Goal: Task Accomplishment & Management: Use online tool/utility

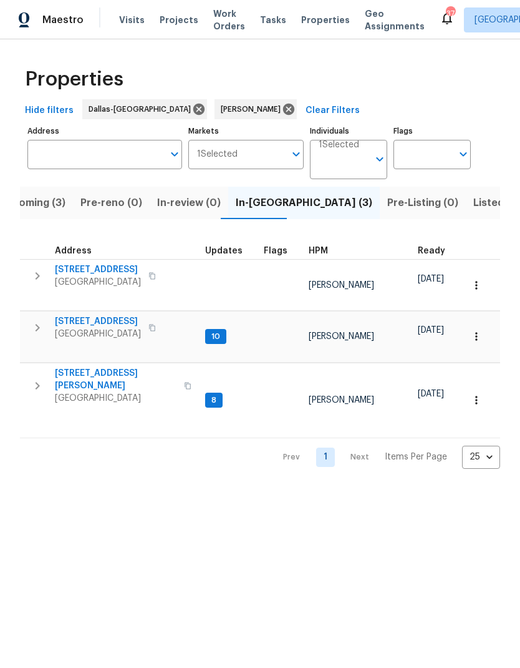
scroll to position [10, 0]
click at [474, 209] on span "Listed (12)" at bounding box center [499, 202] width 51 height 17
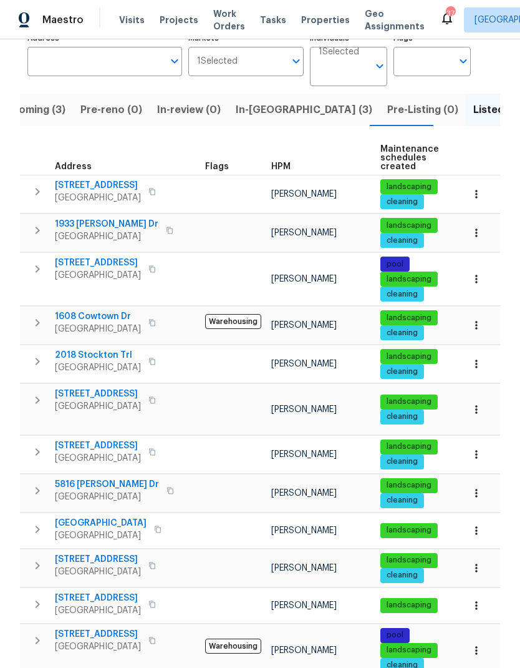
click at [125, 553] on span "2805 Monthaven Dr" at bounding box center [98, 559] width 86 height 12
click at [84, 439] on span "5804 Grenada Ct" at bounding box center [98, 445] width 86 height 12
click at [105, 256] on span "5715 Sage Bloom Dr" at bounding box center [98, 262] width 86 height 12
click at [103, 315] on span "1608 Cowtown Dr" at bounding box center [98, 316] width 86 height 12
click at [81, 592] on span "925 Old Mill Cir" at bounding box center [98, 598] width 86 height 12
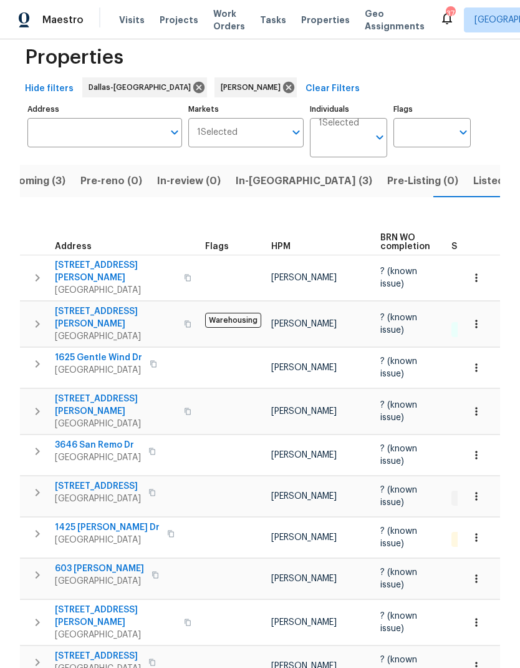
click at [83, 480] on span "4016 Lynbrook Ln" at bounding box center [98, 486] width 86 height 12
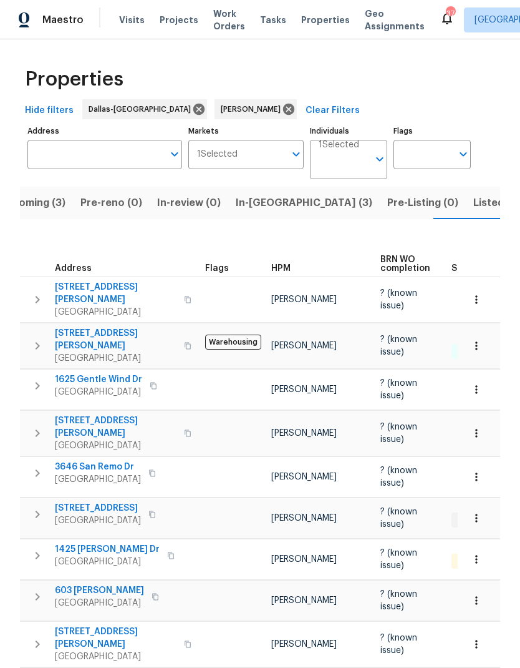
click at [36, 202] on span "Upcoming (3)" at bounding box center [32, 202] width 67 height 17
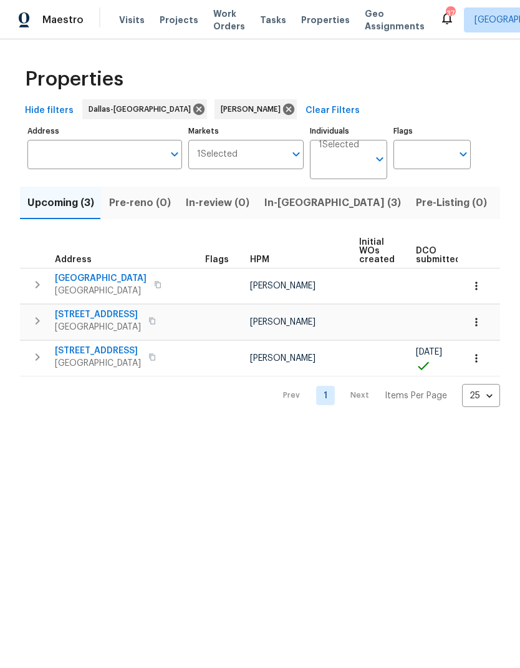
click at [89, 273] on span "703 Trinidad Dr" at bounding box center [101, 278] width 92 height 12
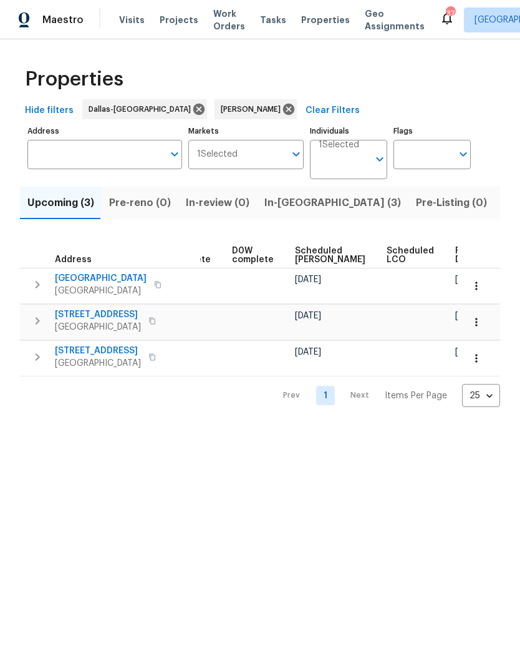
scroll to position [0, 313]
click at [475, 284] on icon "button" at bounding box center [477, 286] width 12 height 12
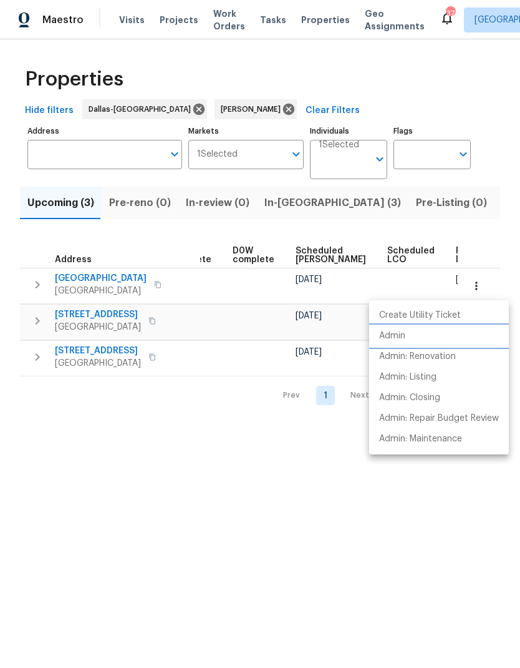
click at [417, 333] on li "Admin" at bounding box center [439, 336] width 140 height 21
click at [224, 505] on div at bounding box center [260, 334] width 520 height 668
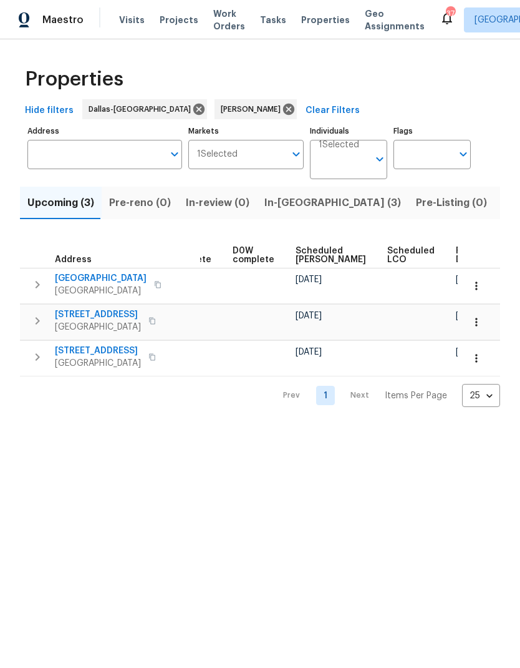
click at [283, 207] on span "In-reno (3)" at bounding box center [333, 202] width 137 height 17
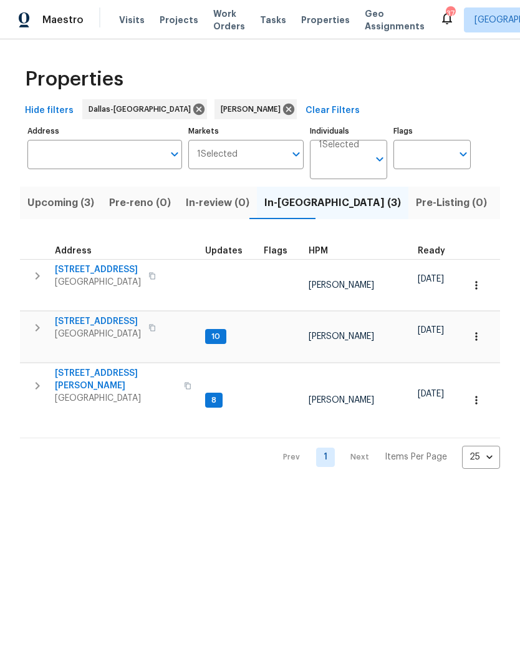
click at [100, 265] on span "2206 Hunter Place Ln" at bounding box center [98, 269] width 86 height 12
click at [62, 200] on span "Upcoming (3)" at bounding box center [60, 202] width 67 height 17
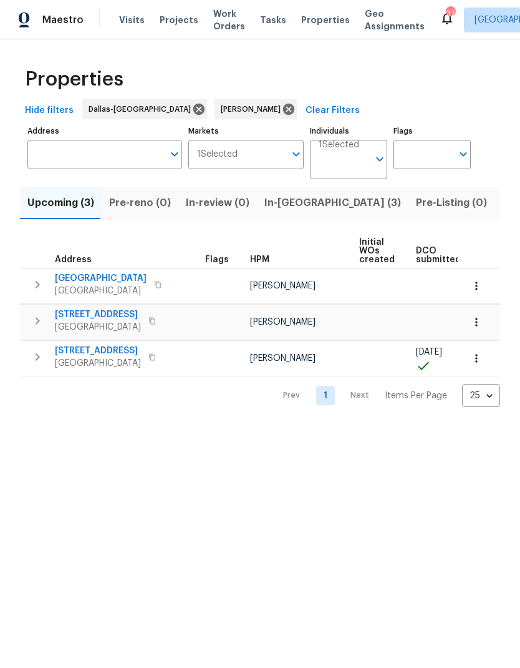
click at [287, 201] on span "In-reno (3)" at bounding box center [333, 202] width 137 height 17
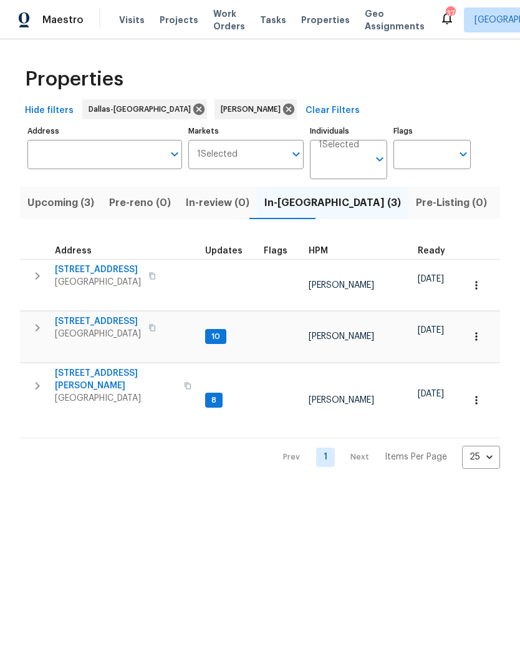
scroll to position [6, 0]
click at [502, 197] on span "Listed (12)" at bounding box center [527, 202] width 51 height 17
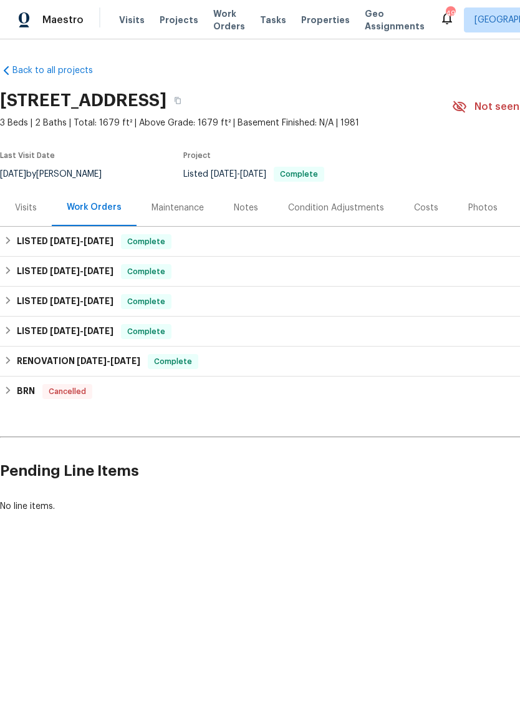
scroll to position [0, -1]
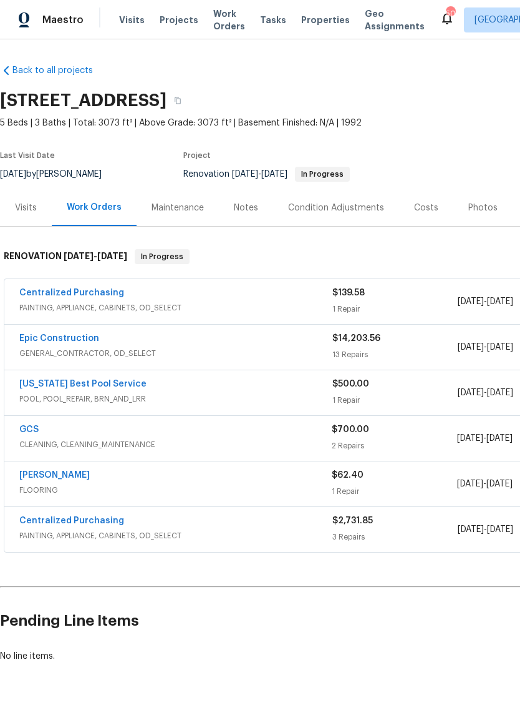
click at [69, 471] on link "Sherwin Williams" at bounding box center [54, 475] width 71 height 9
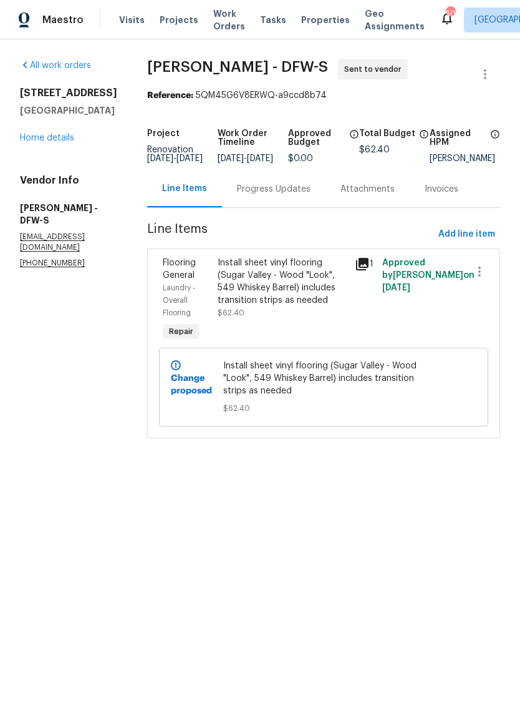
click at [273, 193] on div "Progress Updates" at bounding box center [274, 189] width 74 height 12
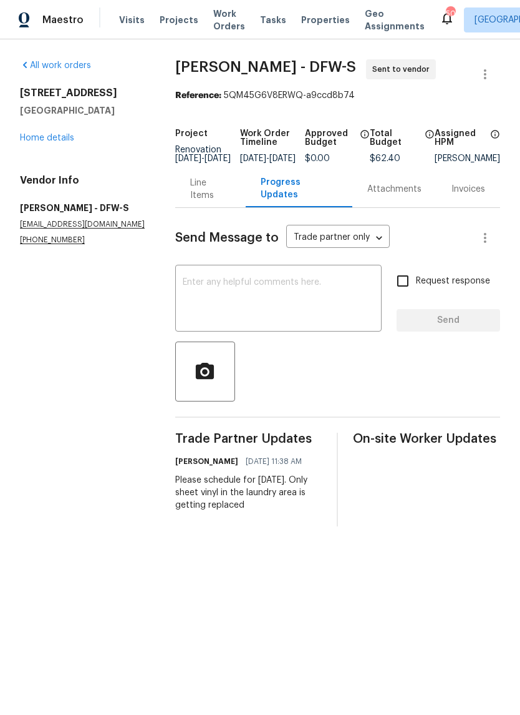
click at [345, 303] on textarea at bounding box center [279, 300] width 192 height 44
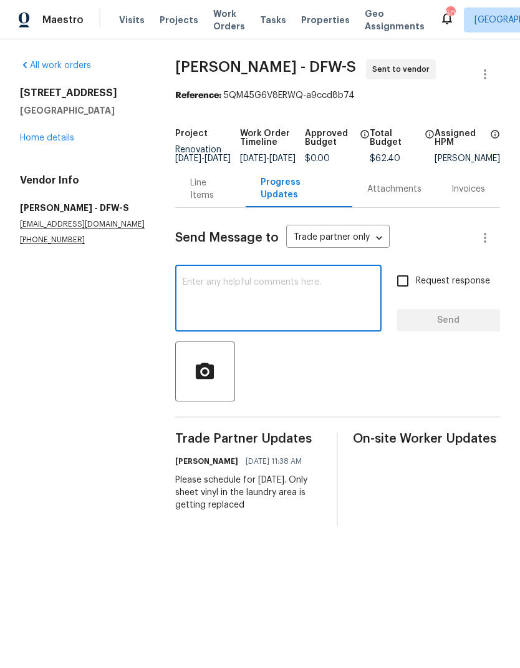
click at [49, 136] on link "Home details" at bounding box center [47, 138] width 54 height 9
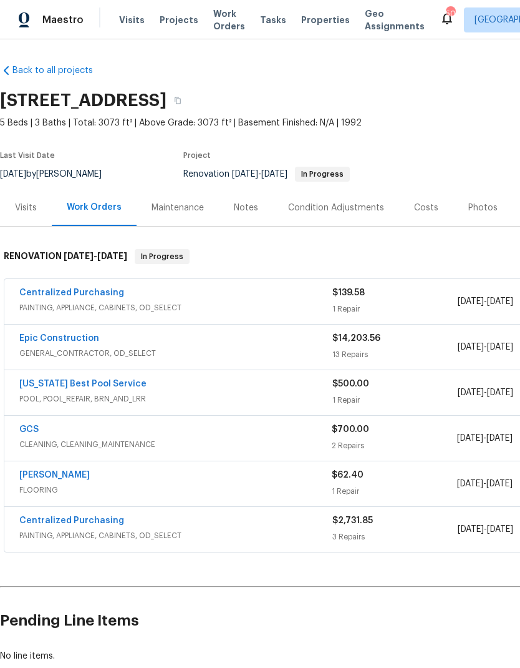
click at [52, 472] on link "Sherwin Williams" at bounding box center [54, 475] width 71 height 9
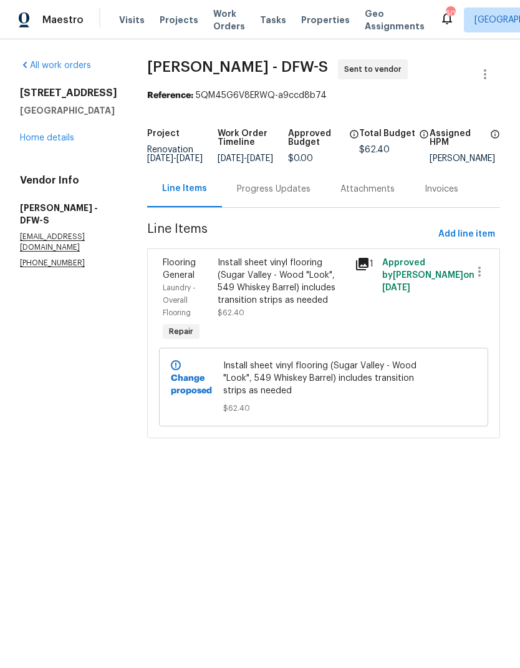
click at [46, 142] on link "Home details" at bounding box center [47, 138] width 54 height 9
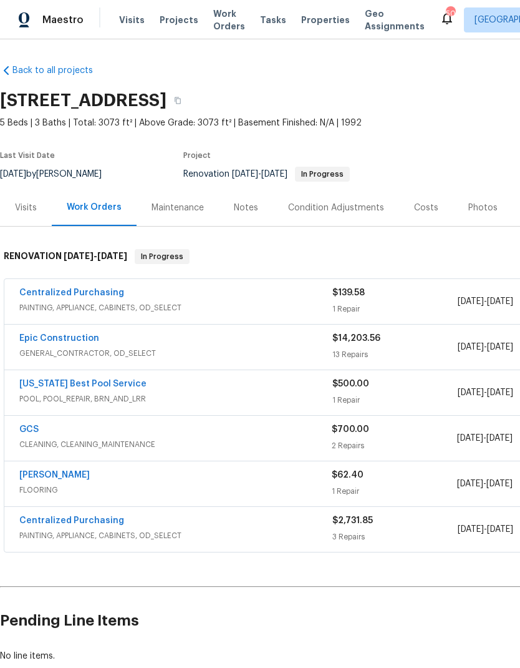
click at [24, 420] on div "GCS CLEANING, CLEANING_MAINTENANCE $700.00 2 Repairs 9/10/2025 - 9/13/2025 Sent…" at bounding box center [352, 438] width 696 height 45
click at [31, 426] on link "GCS" at bounding box center [28, 429] width 19 height 9
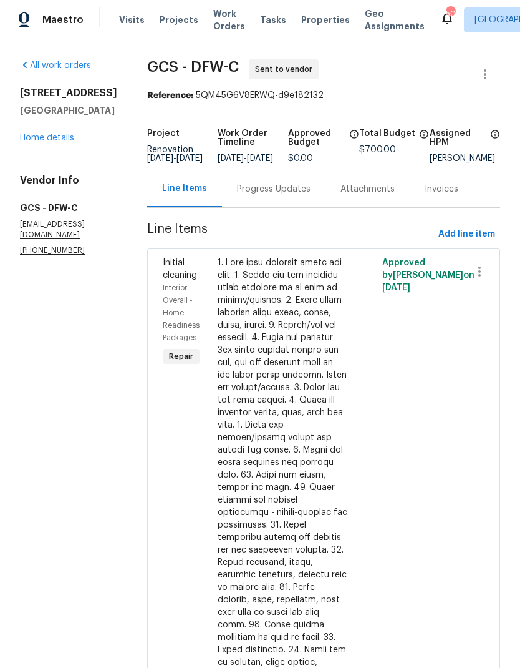
click at [278, 195] on div "Progress Updates" at bounding box center [274, 189] width 74 height 12
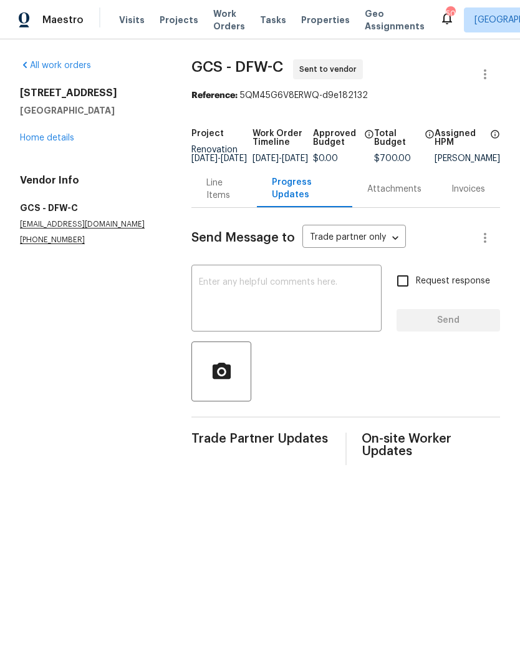
click at [342, 298] on textarea at bounding box center [286, 300] width 175 height 44
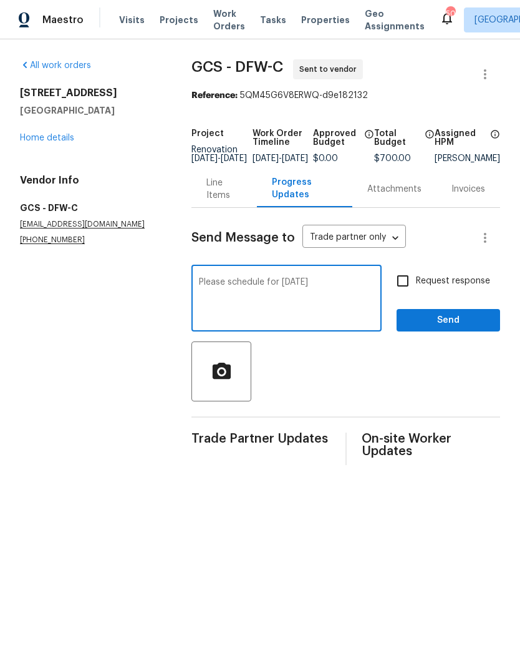
type textarea "Please schedule for friday"
click at [404, 282] on input "Request response" at bounding box center [403, 281] width 26 height 26
checkbox input "true"
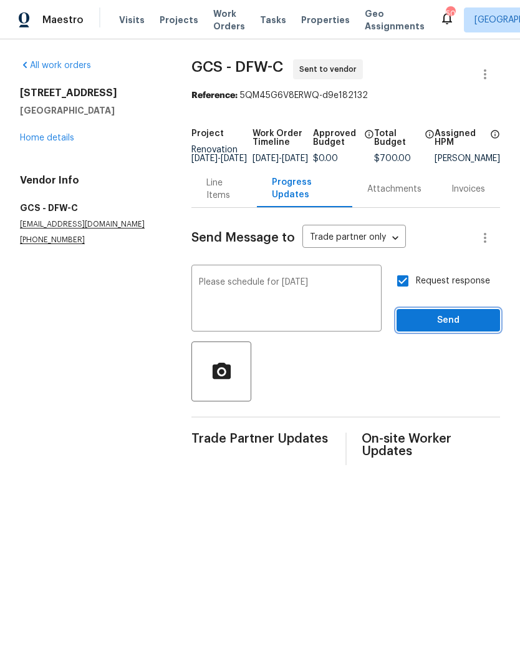
click at [468, 328] on span "Send" at bounding box center [449, 321] width 84 height 16
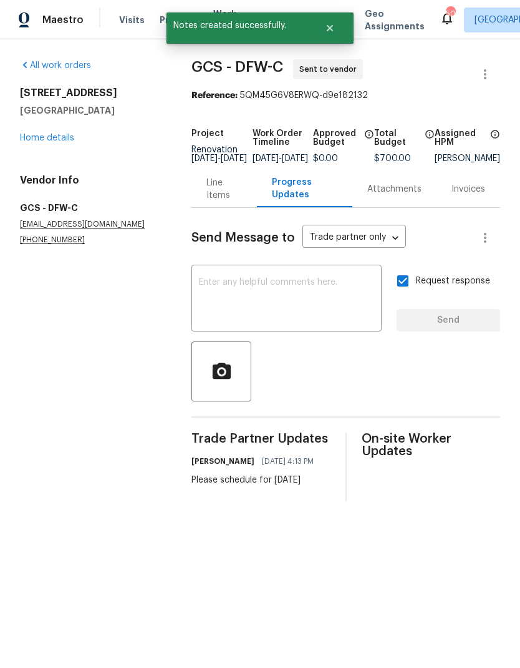
click at [54, 135] on link "Home details" at bounding box center [47, 138] width 54 height 9
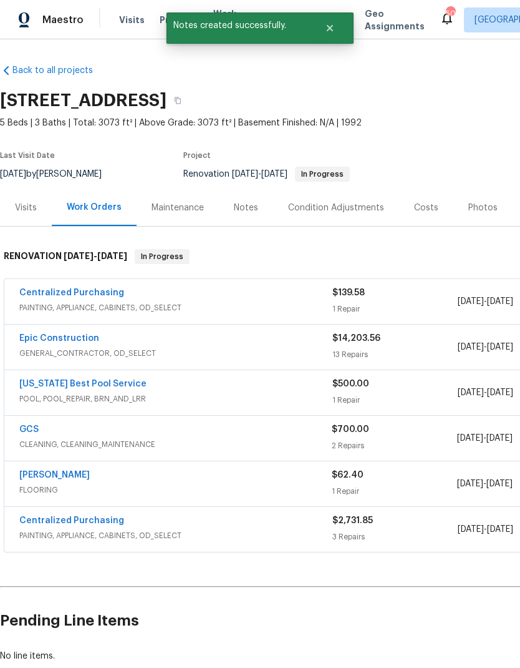
click at [52, 336] on link "Epic Construction" at bounding box center [59, 338] width 80 height 9
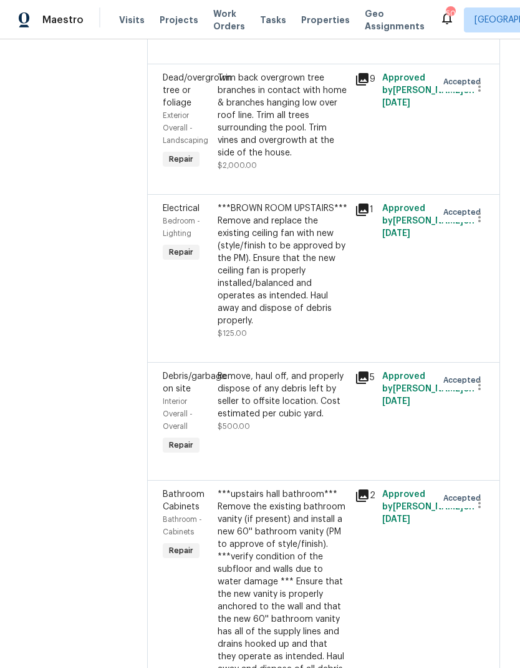
scroll to position [443, 0]
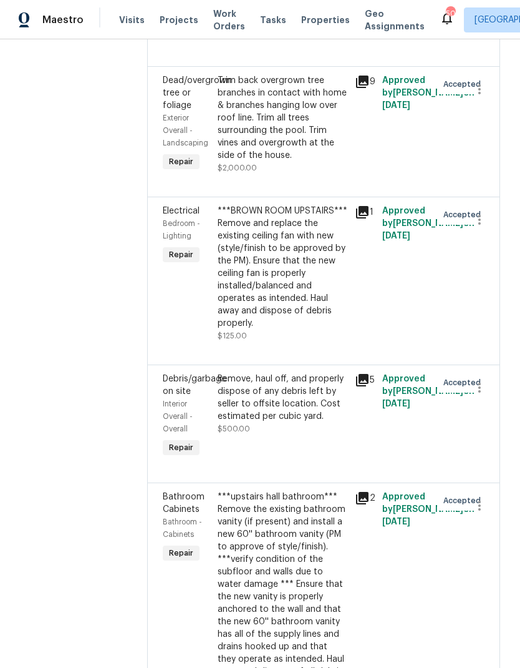
click at [288, 506] on div "***upstairs hall bathroom*** Remove the existing bathroom vanity (if present) a…" at bounding box center [283, 584] width 130 height 187
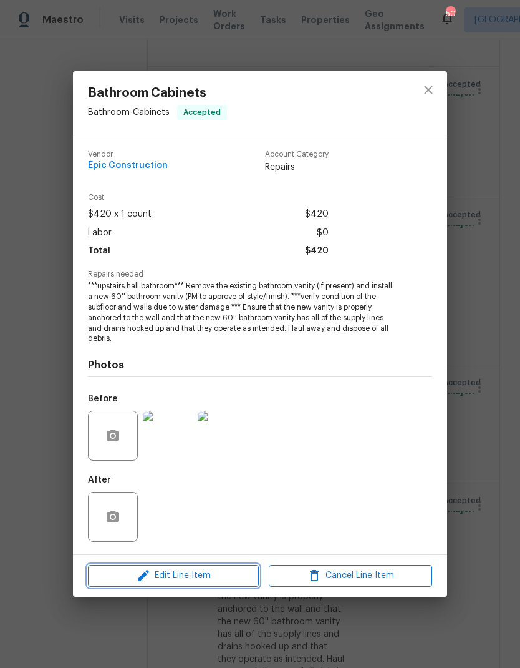
click at [224, 576] on span "Edit Line Item" at bounding box center [174, 576] width 164 height 16
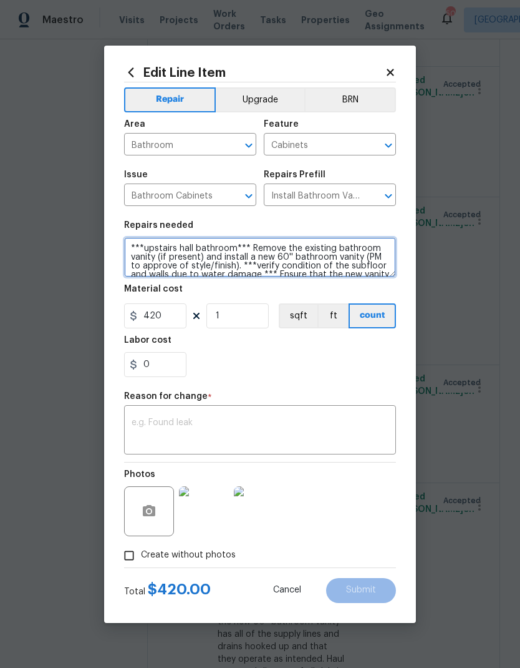
click at [247, 255] on textarea "***upstairs hall bathroom*** Remove the existing bathroom vanity (if present) a…" at bounding box center [260, 257] width 272 height 40
click at [247, 254] on textarea "***upstairs hall bathroom*** Remove the existing bathroom vanity (if present) a…" at bounding box center [260, 257] width 272 height 40
click at [135, 243] on textarea "***upstairs hall bathroom*** Remove the existing bathroom vanity (if present) a…" at bounding box center [260, 257] width 272 height 40
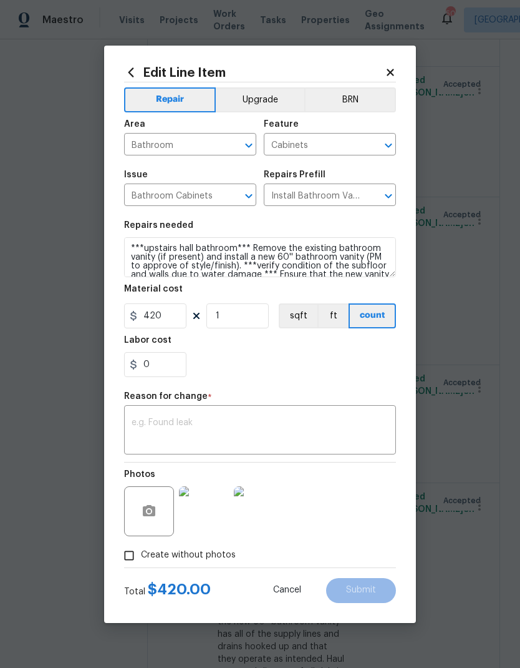
click at [338, 193] on input "Install Bathroom Vanity (60'') $420.00" at bounding box center [312, 196] width 97 height 19
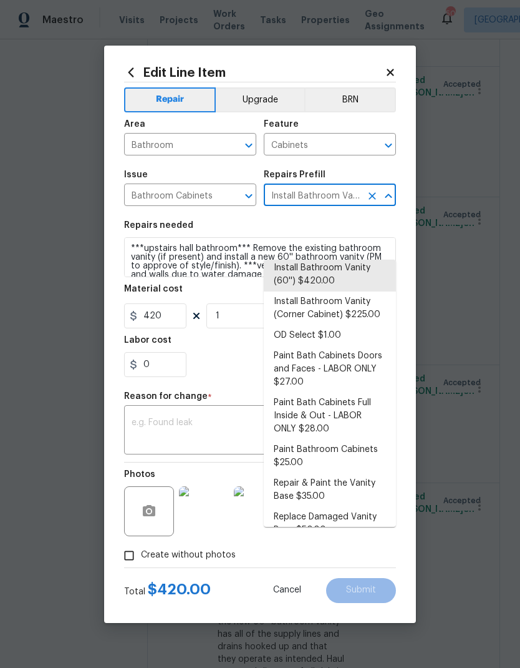
scroll to position [127, 0]
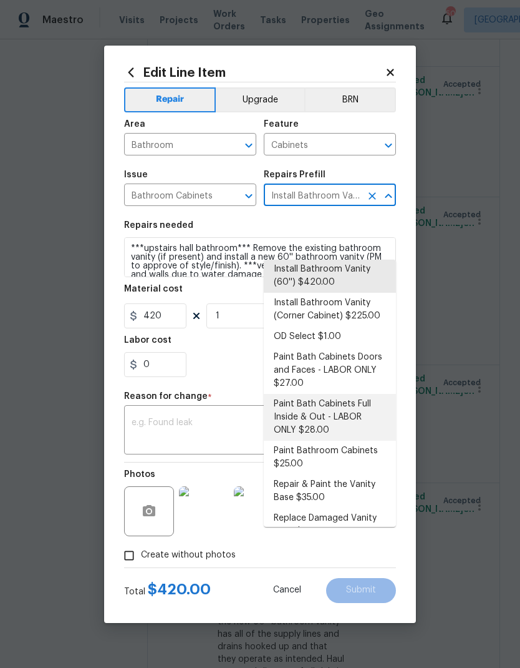
click at [353, 394] on li "Paint Bath Cabinets Full Inside & Out - LABOR ONLY $28.00" at bounding box center [330, 417] width 132 height 47
type input "Install Bathroom Vanity (60'') $420.00"
type textarea "Prep, sand, mask and apply 2 coats of paint to the bathroom cabinet doors, inte…"
type input "Paint Bath Cabinets Full Inside & Out - LABOR ONLY $28.00"
type input "28"
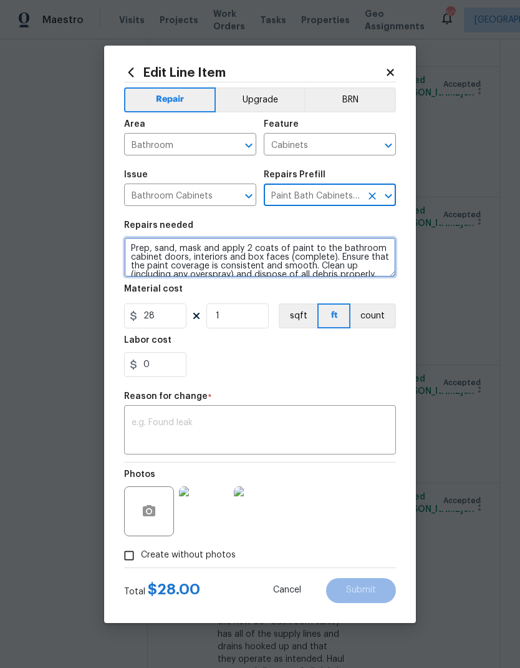
click at [129, 253] on textarea "Prep, sand, mask and apply 2 coats of paint to the bathroom cabinet doors, inte…" at bounding box center [260, 257] width 272 height 40
click at [137, 245] on textarea "Prep, sand, mask and apply 2 coats of paint to the bathroom cabinet doors, inte…" at bounding box center [260, 257] width 272 height 40
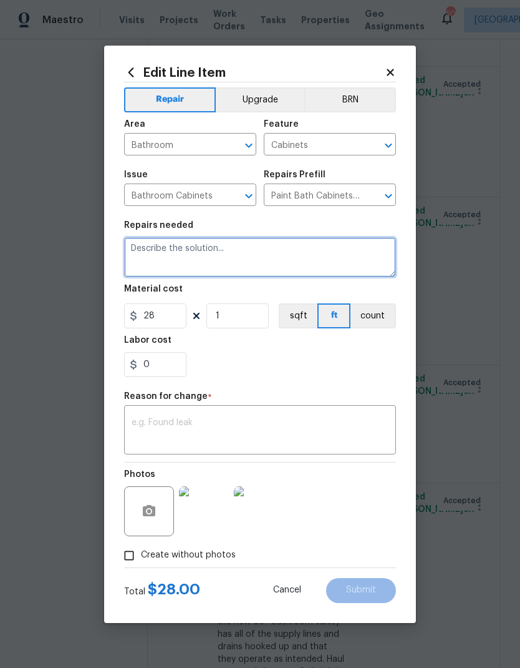
scroll to position [0, 0]
click at [150, 250] on textarea at bounding box center [260, 257] width 272 height 40
paste textarea "***upstairs hall bathroom***"
type textarea "***upstairs hall bathroom*** Repair cabinet bases and paint vanity inside and o…"
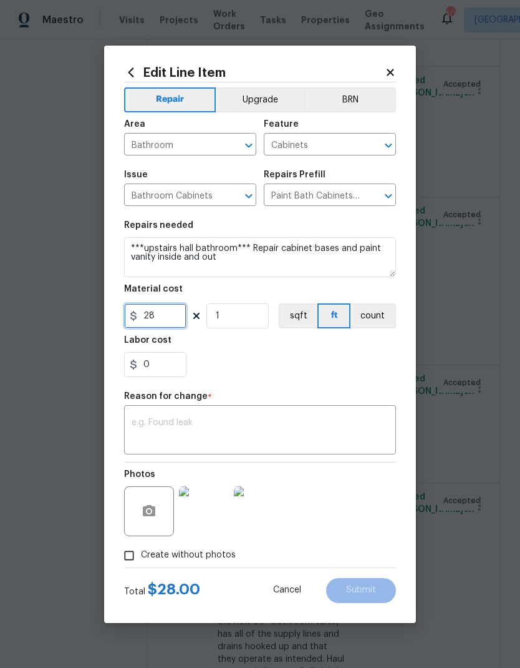
click at [161, 313] on input "28" at bounding box center [155, 315] width 62 height 25
type input "420"
click at [346, 353] on div "0" at bounding box center [260, 364] width 272 height 25
click at [338, 423] on textarea at bounding box center [260, 431] width 257 height 26
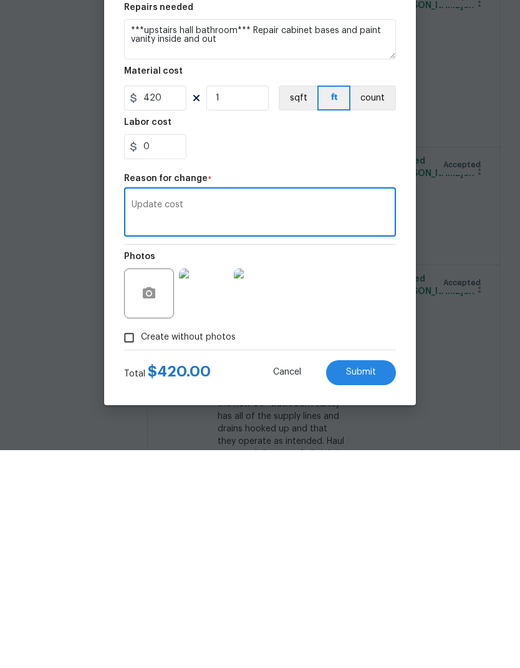
type textarea "Update cost"
click at [353, 462] on div "Photos" at bounding box center [260, 502] width 272 height 81
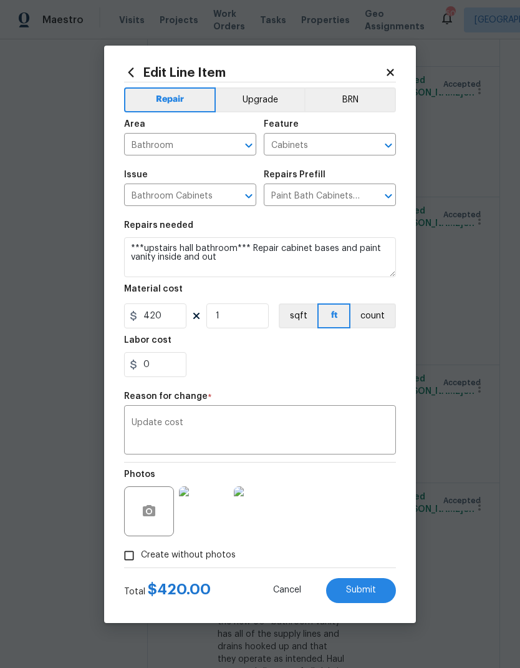
click at [370, 592] on span "Submit" at bounding box center [361, 589] width 30 height 9
type textarea "***upstairs hall bathroom*** Remove the existing bathroom vanity (if present) a…"
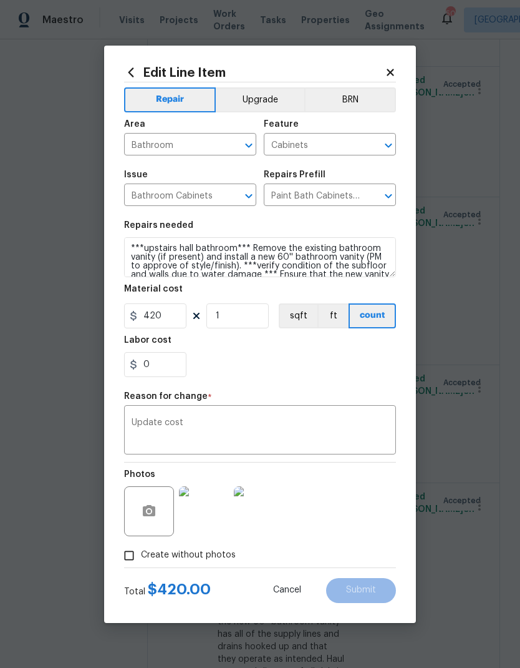
type input "Install Bathroom Vanity (60'') $420.00"
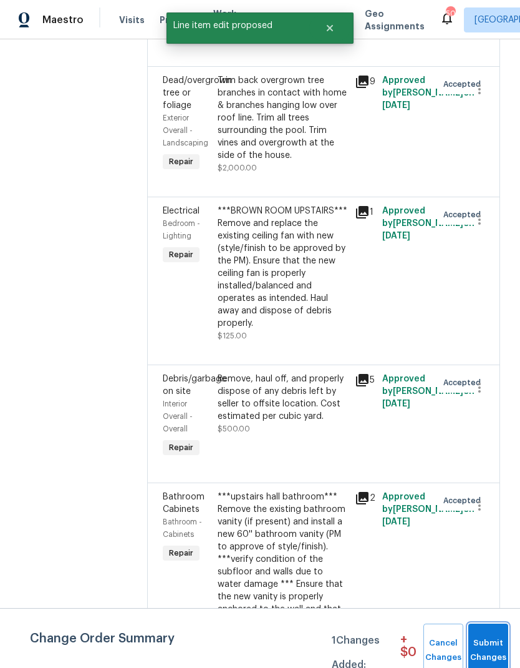
click at [490, 643] on span "Submit Changes" at bounding box center [488, 650] width 27 height 29
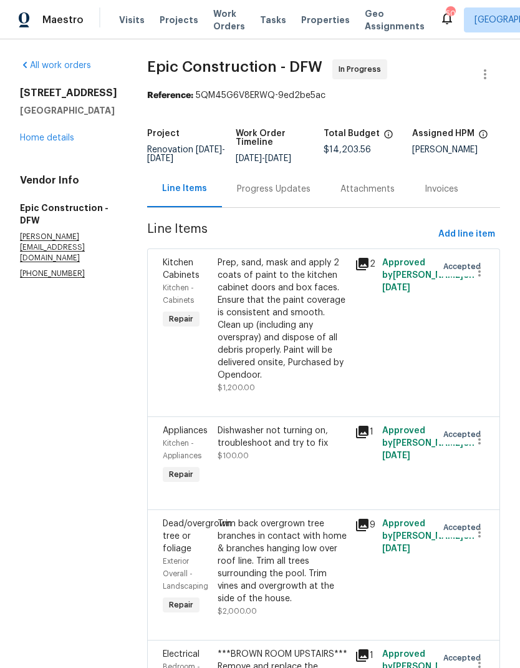
click at [54, 134] on link "Home details" at bounding box center [47, 138] width 54 height 9
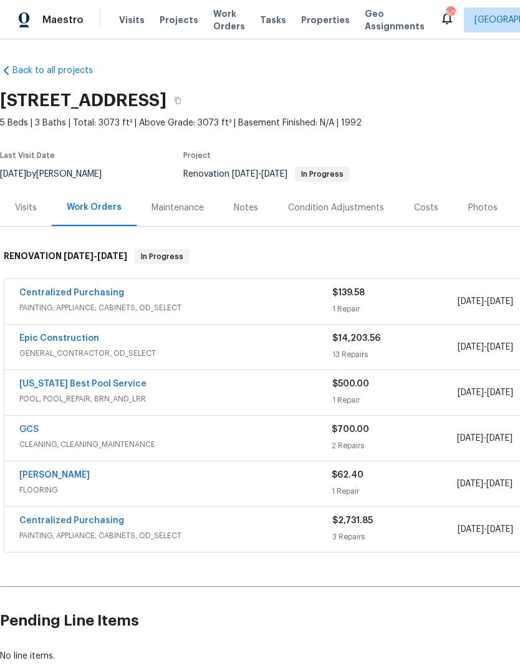
click at [421, 189] on div "Costs" at bounding box center [426, 207] width 54 height 37
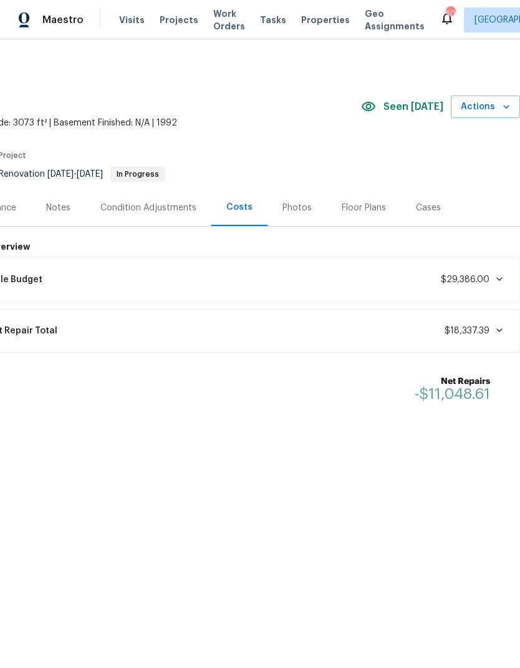
scroll to position [0, 185]
click at [493, 337] on div "Current Repair Total $18,337.39" at bounding box center [236, 330] width 553 height 27
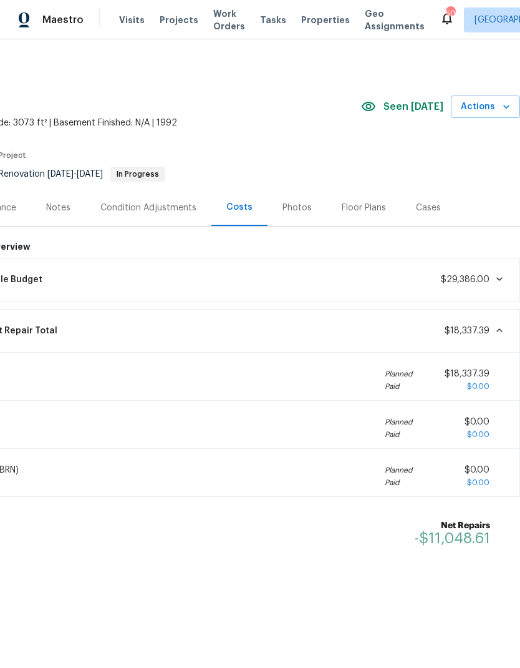
click at [499, 327] on icon at bounding box center [500, 330] width 10 height 10
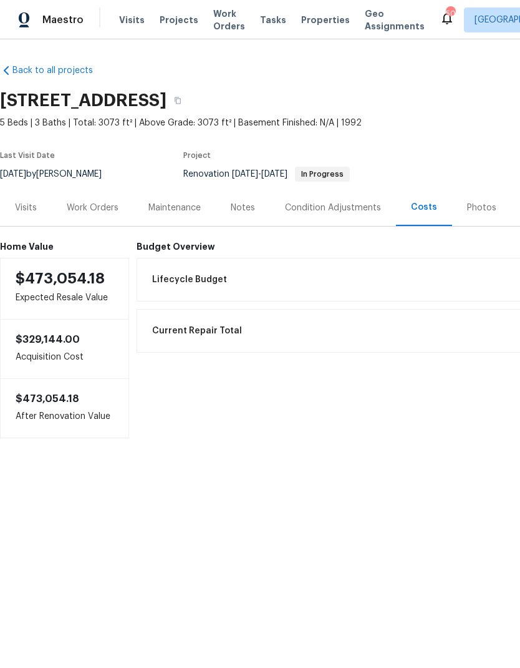
scroll to position [0, 0]
click at [97, 212] on div "Work Orders" at bounding box center [93, 208] width 52 height 12
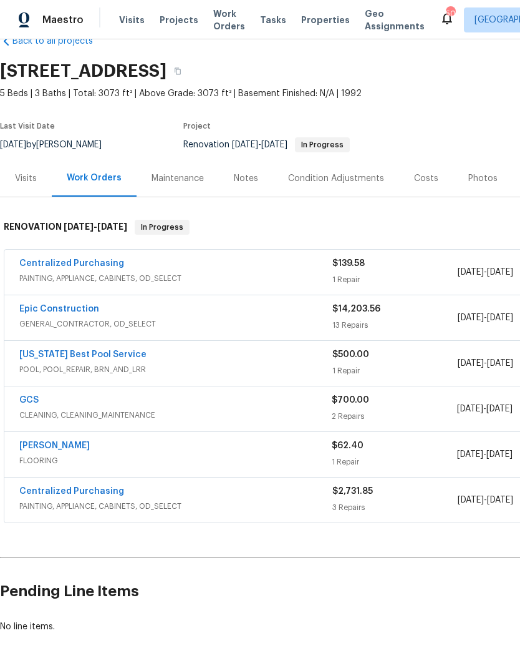
scroll to position [29, 0]
